Goal: Communication & Community: Answer question/provide support

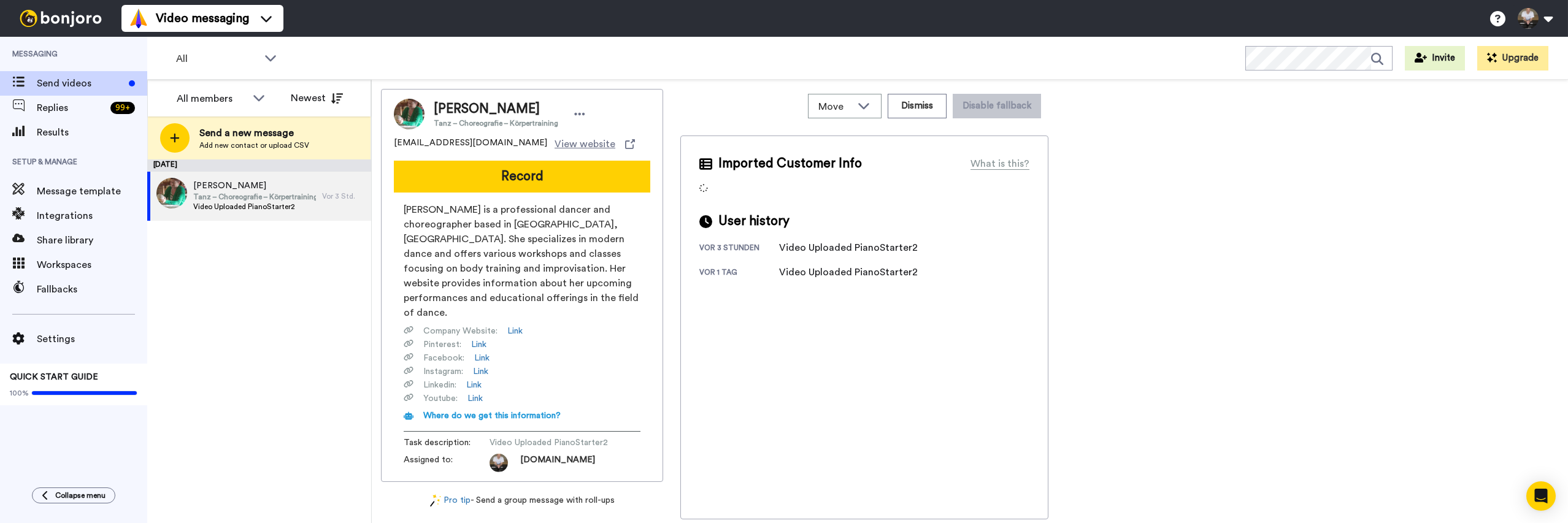
click at [177, 135] on icon at bounding box center [175, 138] width 10 height 11
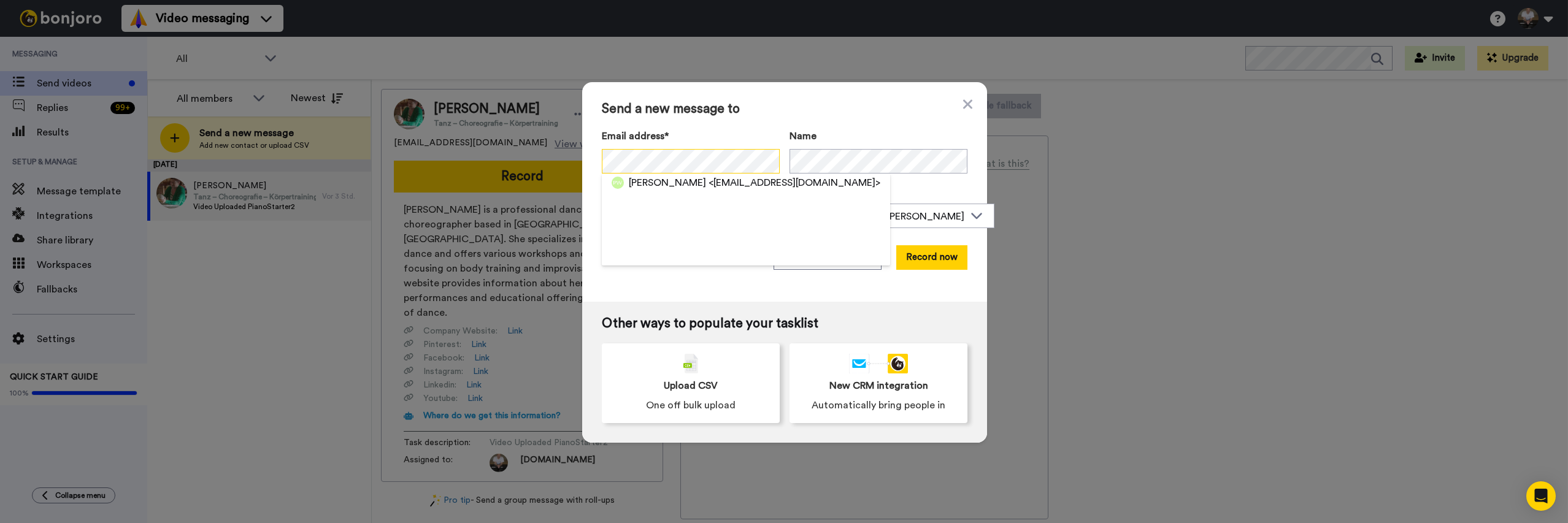
click at [555, 151] on div "Send a new message to Email address* [PERSON_NAME] <[EMAIL_ADDRESS][DOMAIN_NAME…" at bounding box center [784, 261] width 1568 height 523
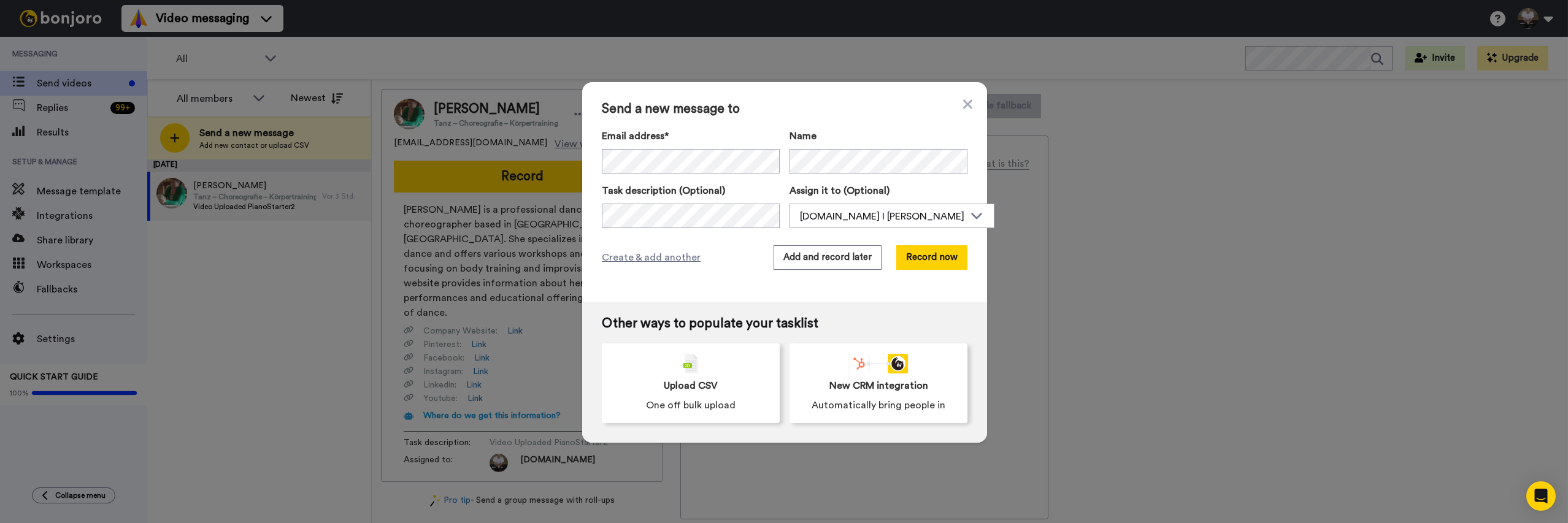
click at [861, 114] on span "Send a new message to" at bounding box center [784, 109] width 366 height 15
click at [914, 256] on button "Record now" at bounding box center [931, 258] width 71 height 25
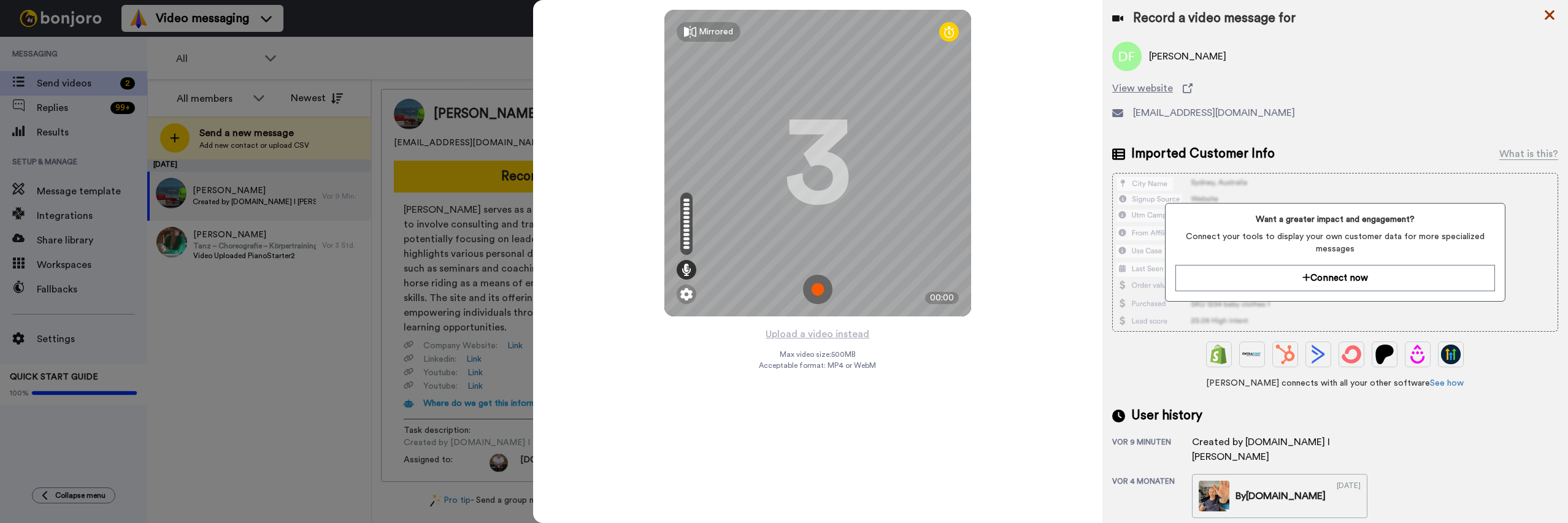
click at [1552, 17] on icon at bounding box center [1550, 16] width 10 height 10
